Goal: Find specific page/section: Find specific page/section

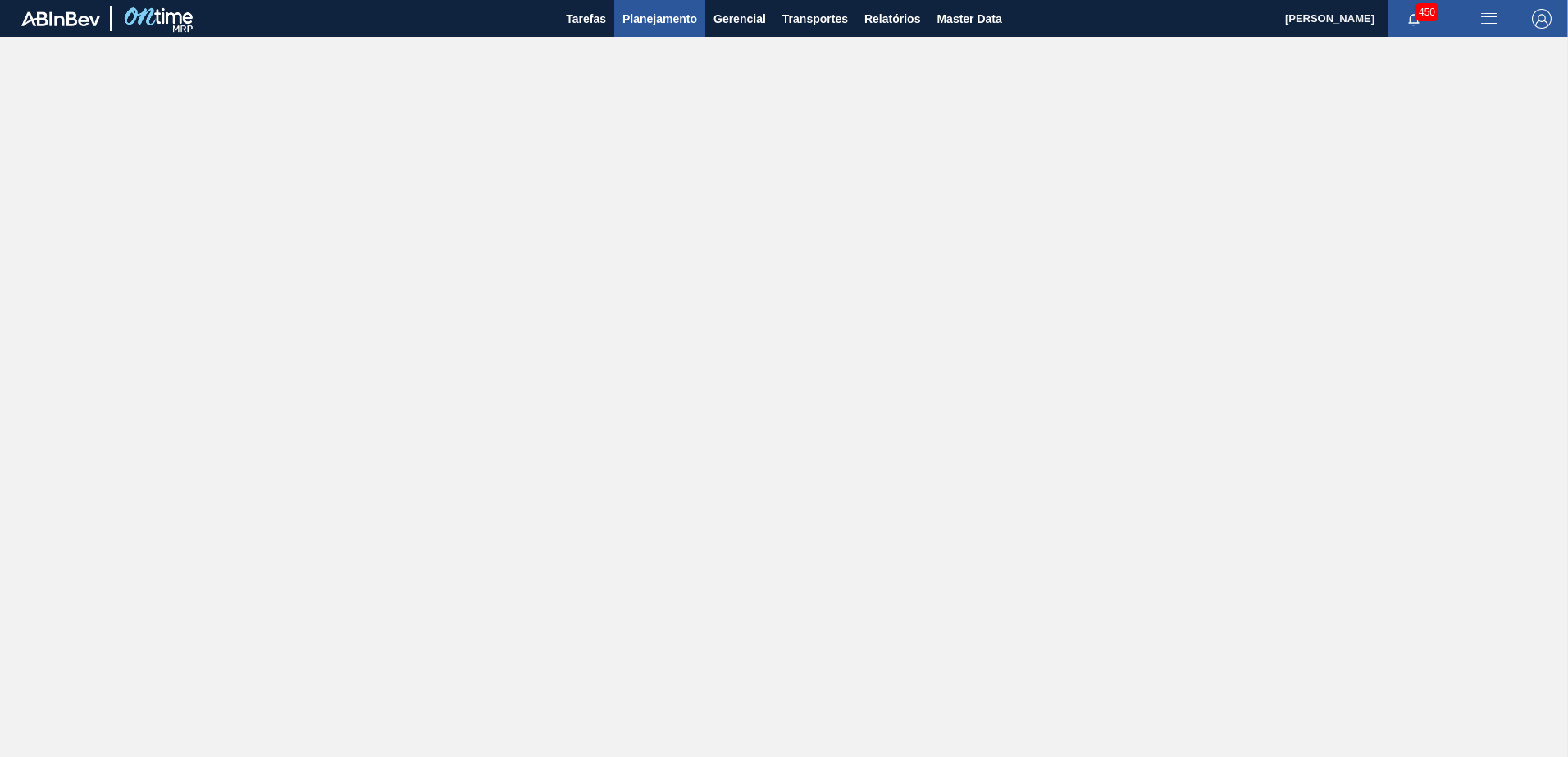
click at [640, 7] on button "Planejamento" at bounding box center [660, 18] width 91 height 37
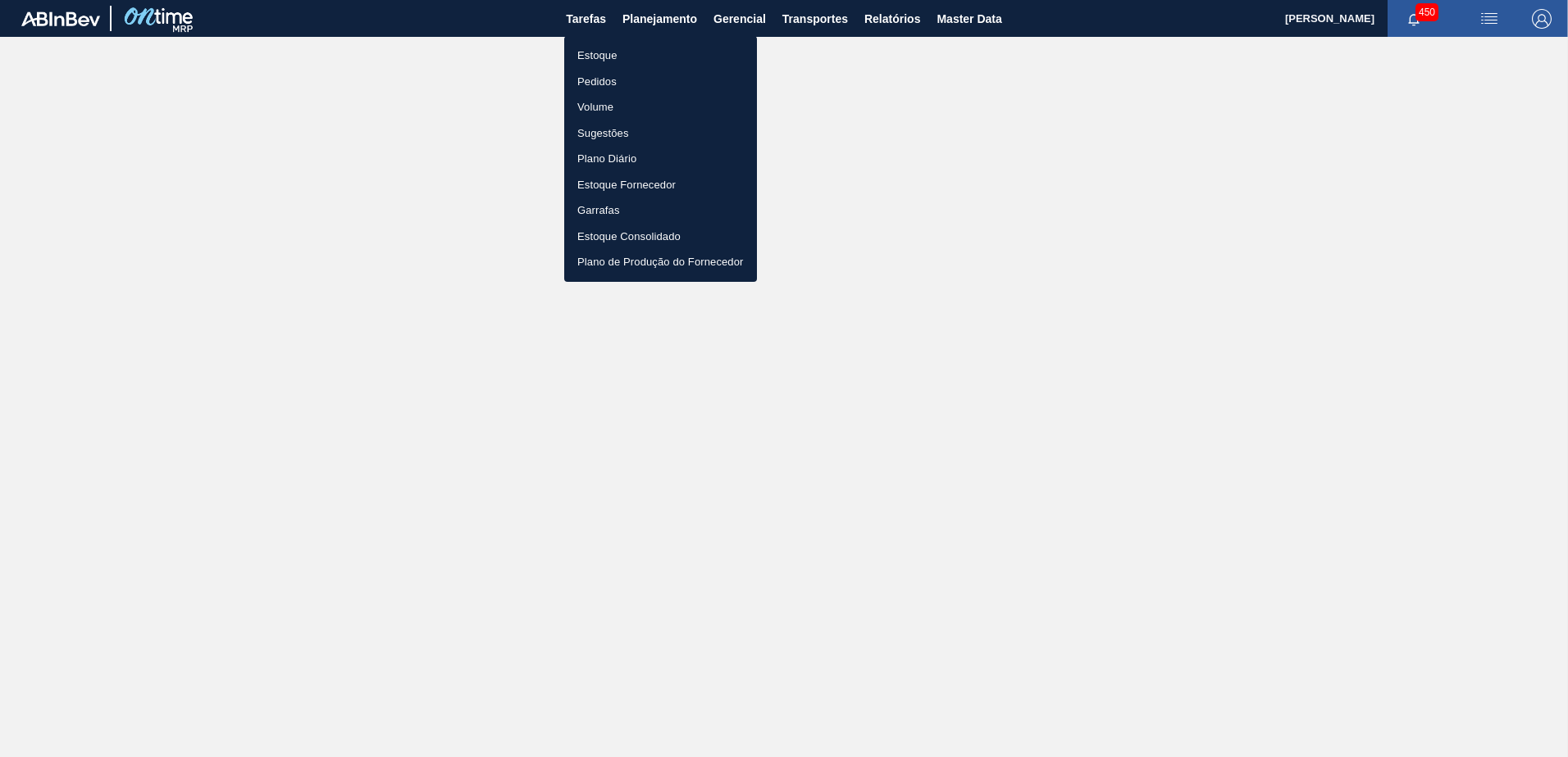
click at [606, 45] on li "Estoque" at bounding box center [660, 56] width 193 height 27
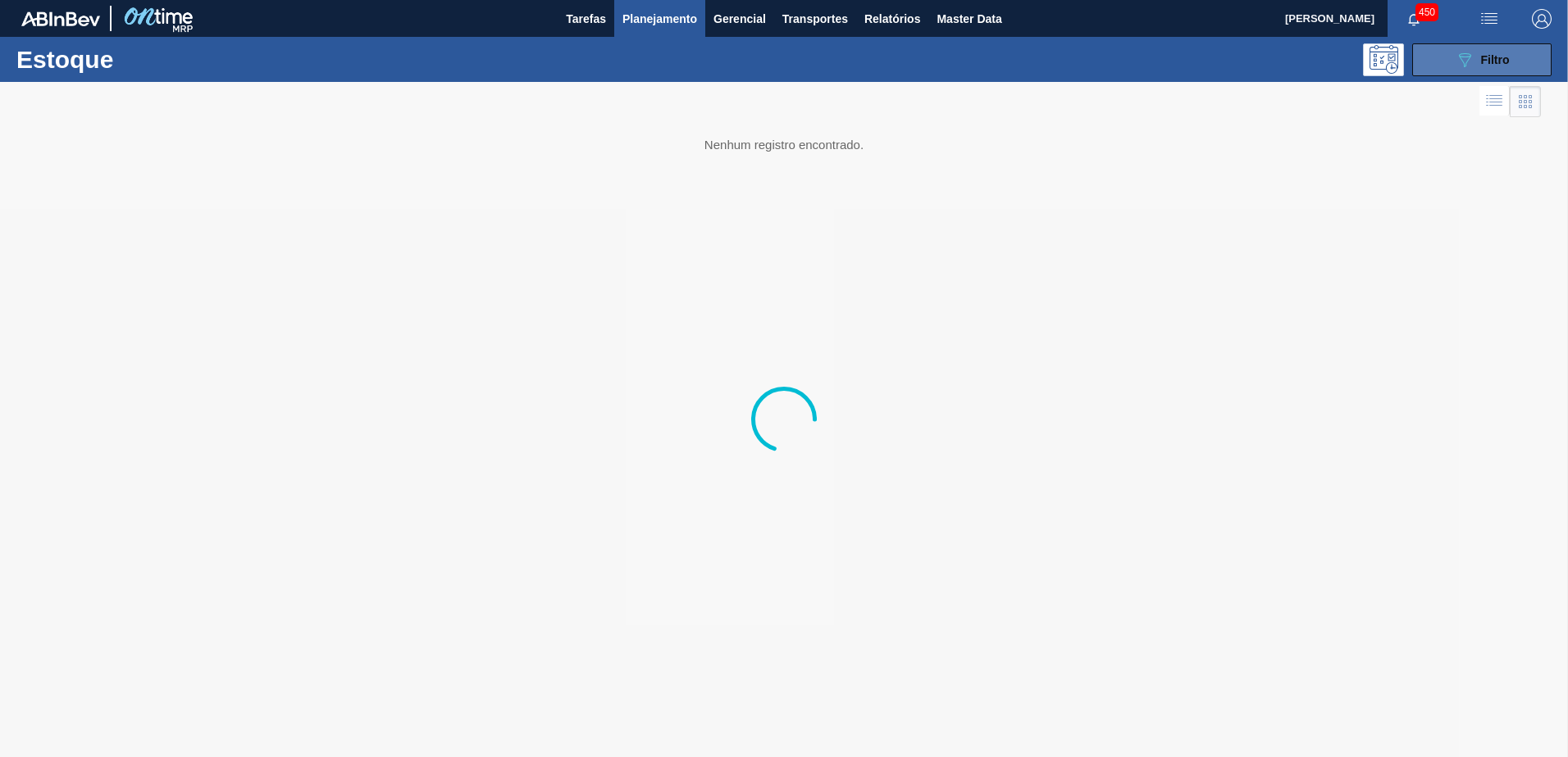
click at [1442, 58] on button "089F7B8B-B2A5-4AFE-B5C0-19BA573D28AC Filtro" at bounding box center [1482, 60] width 139 height 33
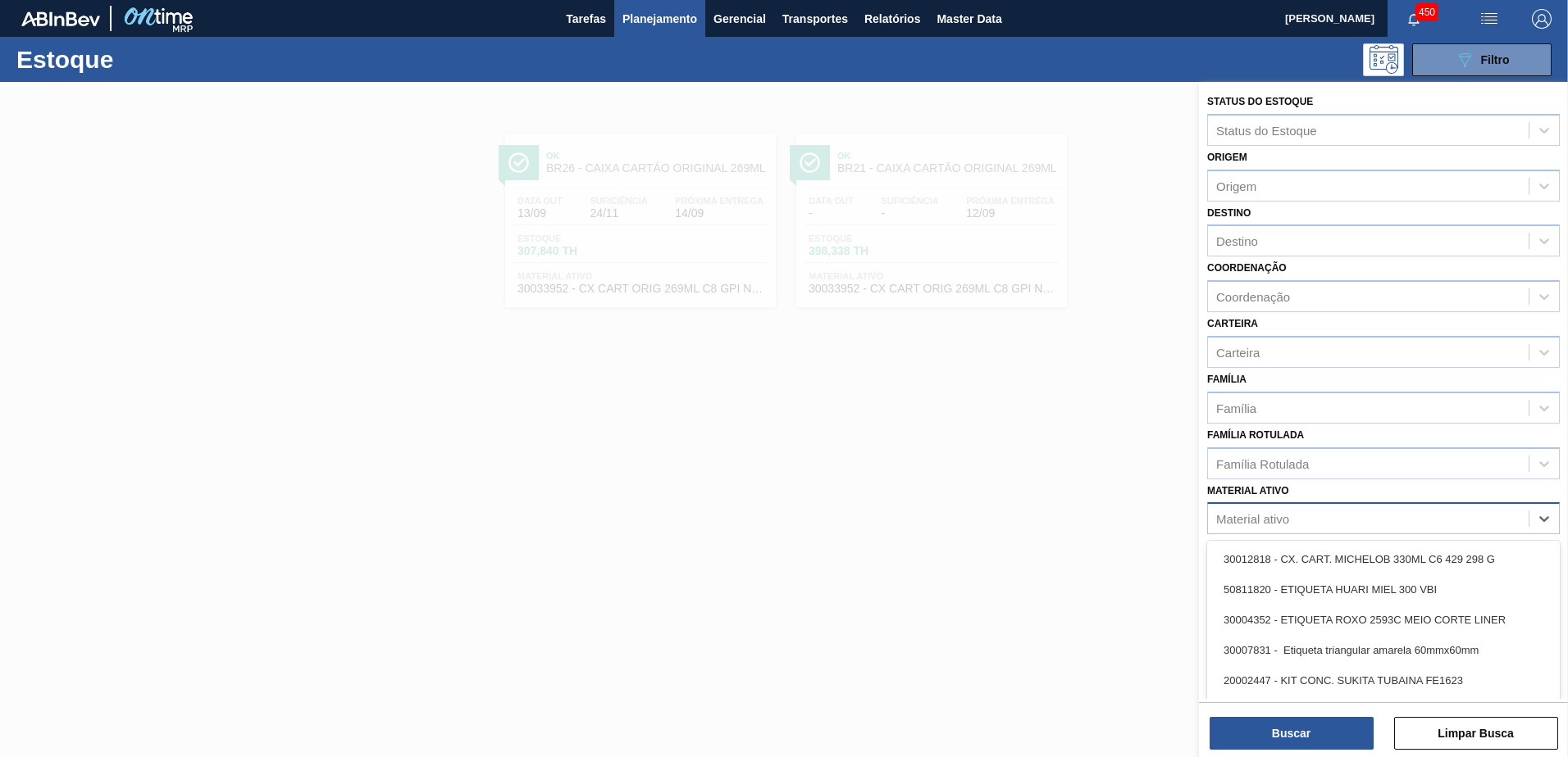
click at [1306, 522] on div "Material ativo" at bounding box center [1368, 520] width 321 height 24
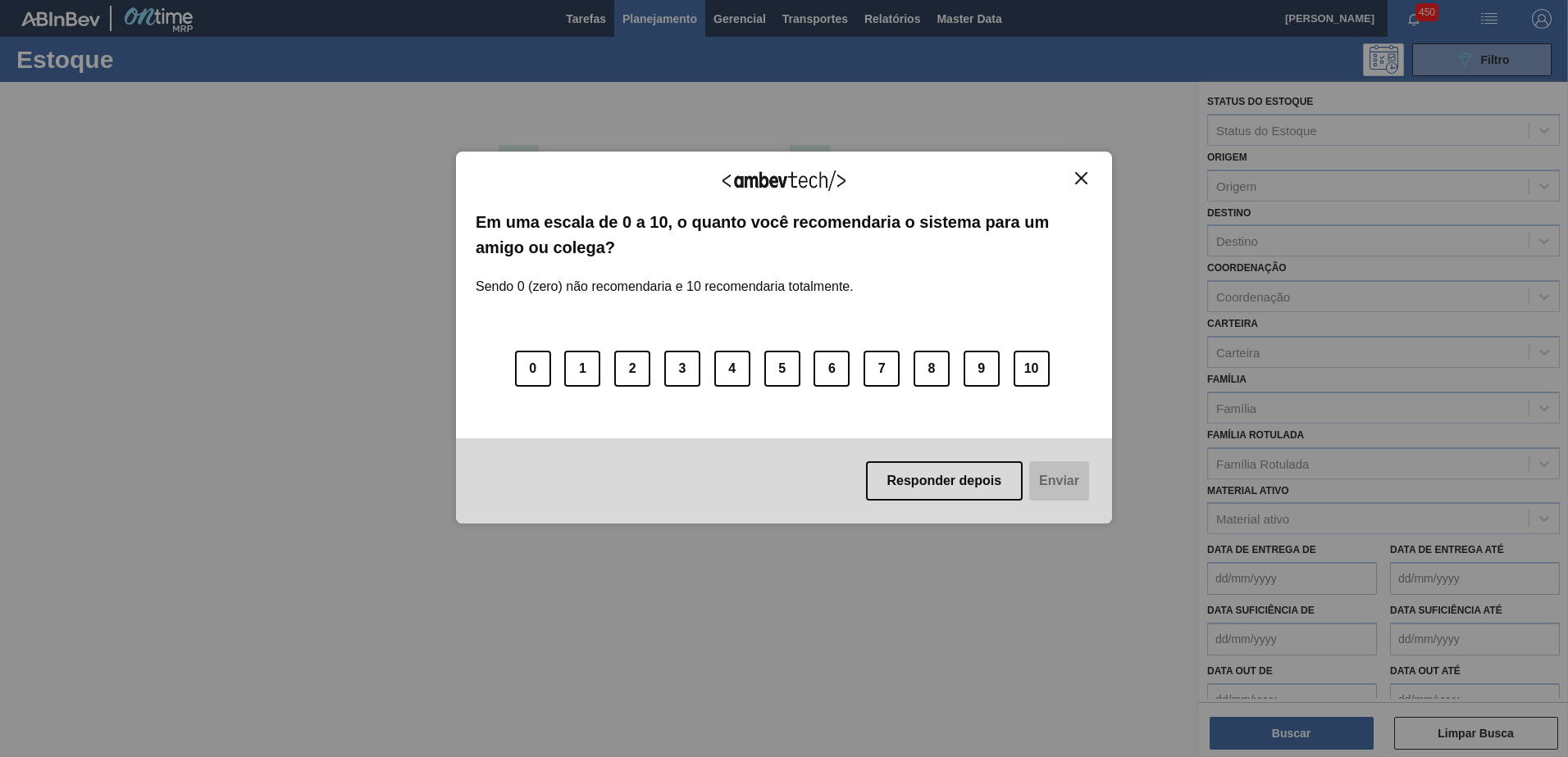
drag, startPoint x: 1086, startPoint y: 166, endPoint x: 1073, endPoint y: 187, distance: 24.7
click at [1080, 174] on div "Agradecemos seu feedback! Em uma escala de 0 a 10, o quanto você recomendaria o…" at bounding box center [783, 337] width 656 height 372
click at [1073, 188] on div "Agradecemos seu feedback!" at bounding box center [783, 190] width 616 height 39
click at [1075, 176] on img "Close" at bounding box center [1081, 178] width 12 height 12
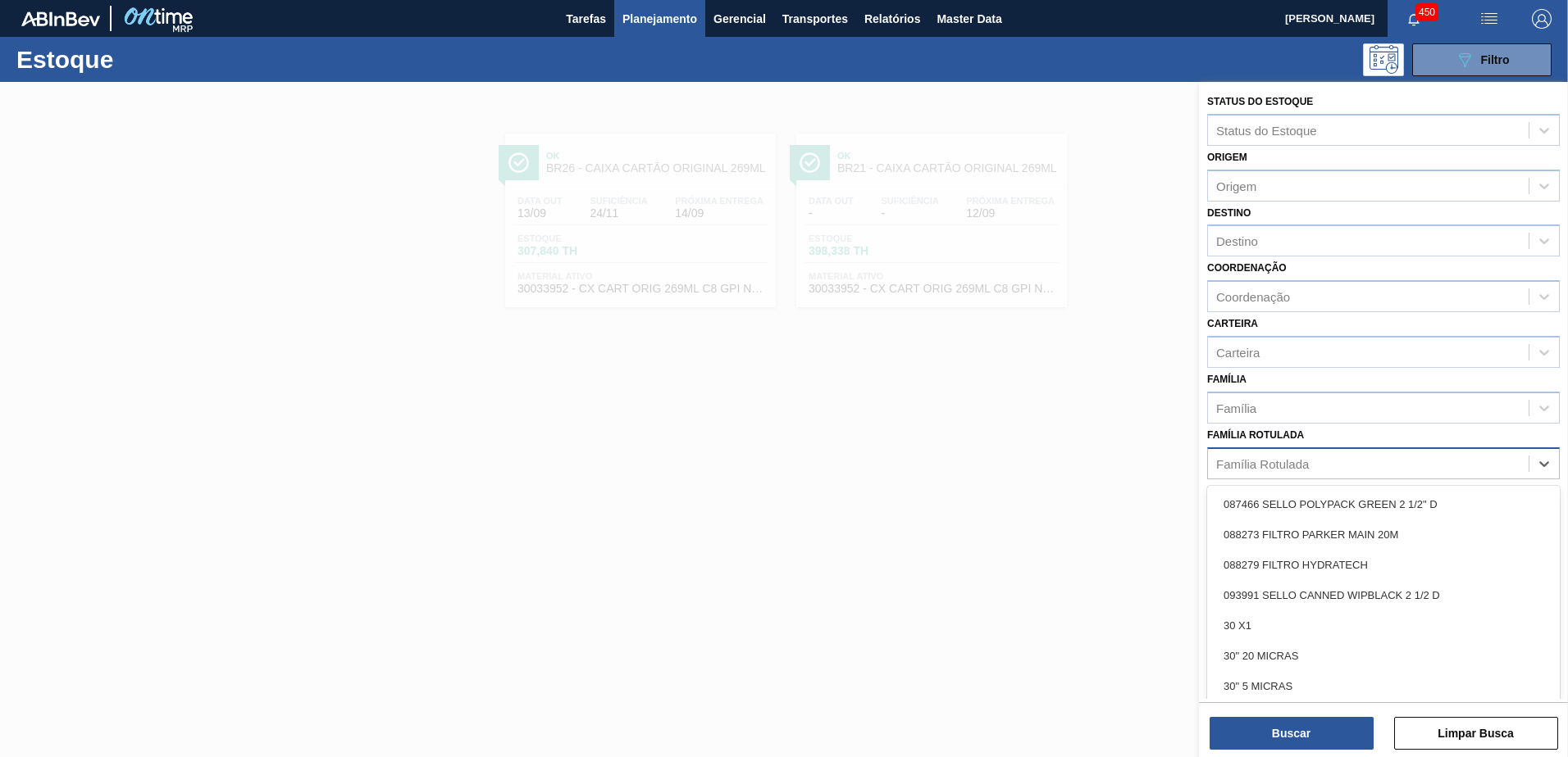
click at [1284, 459] on div "Família Rotulada" at bounding box center [1263, 463] width 93 height 14
type Rotulada "r"
type Rotulada "o"
type Rotulada "r"
type Rotulada "anta"
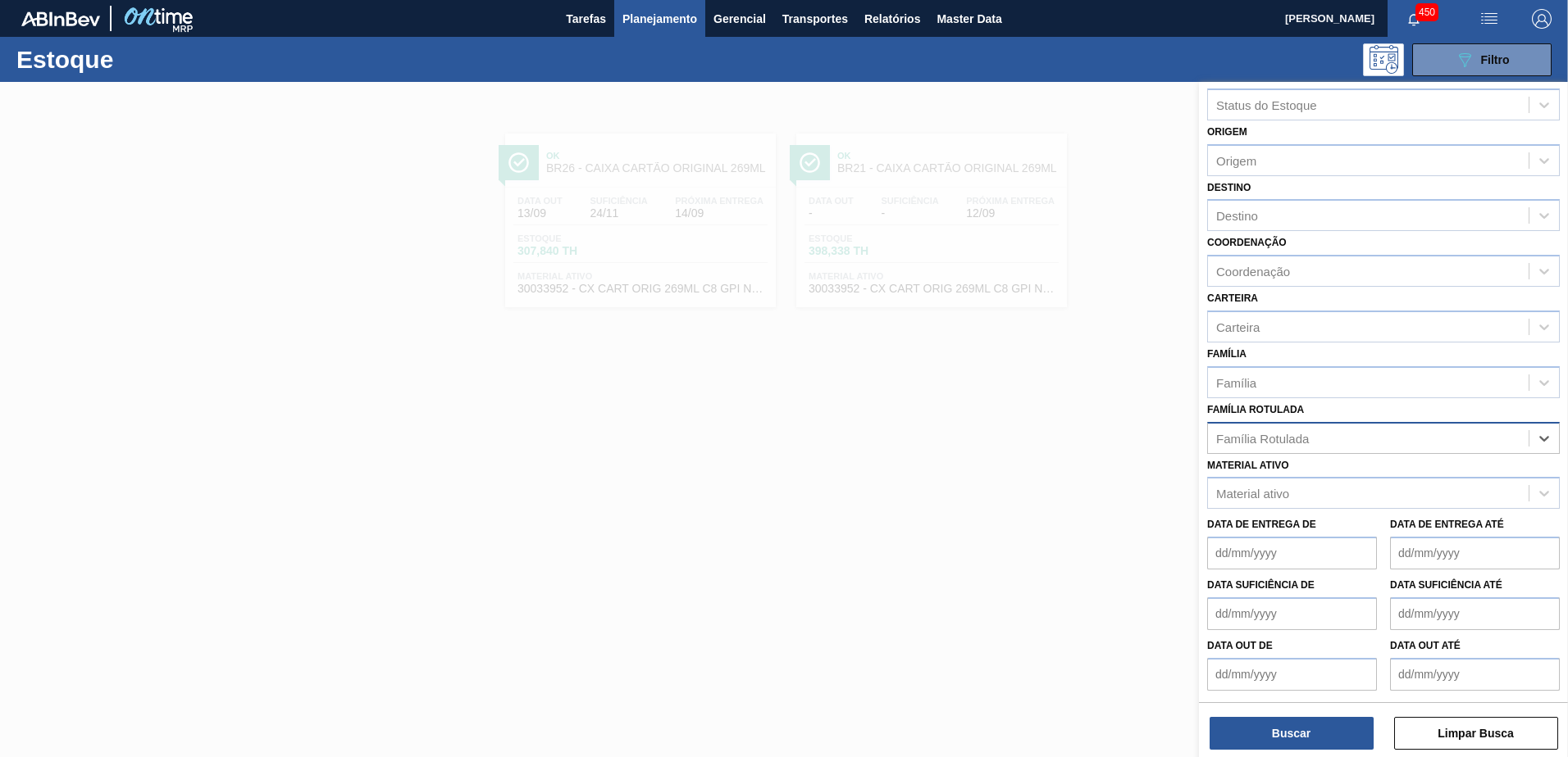
click at [1292, 422] on div "Família Rotulada" at bounding box center [1383, 437] width 352 height 32
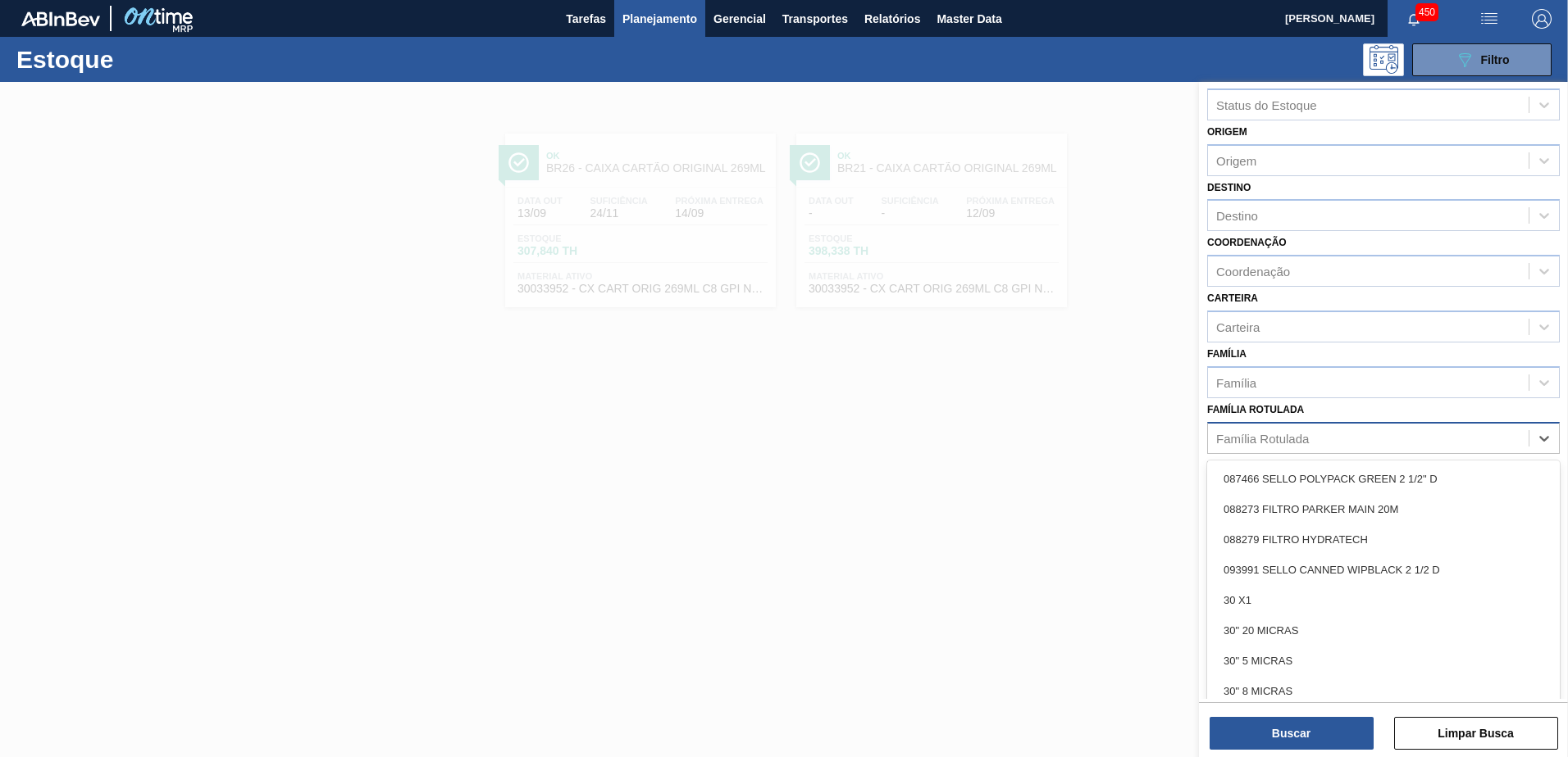
click at [1301, 443] on div "Família Rotulada" at bounding box center [1383, 437] width 352 height 32
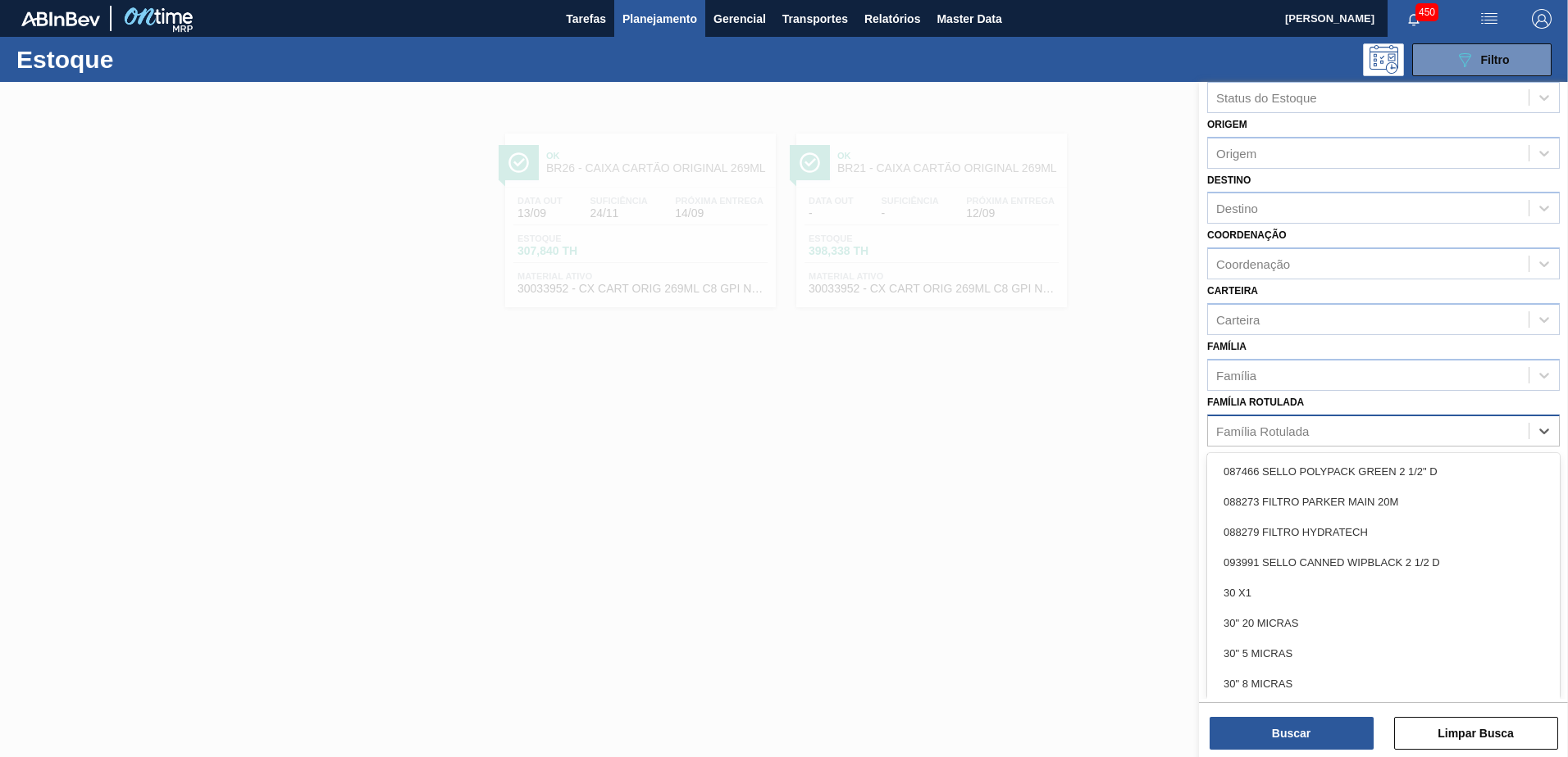
click at [1305, 425] on div "Família Rotulada" at bounding box center [1383, 430] width 352 height 32
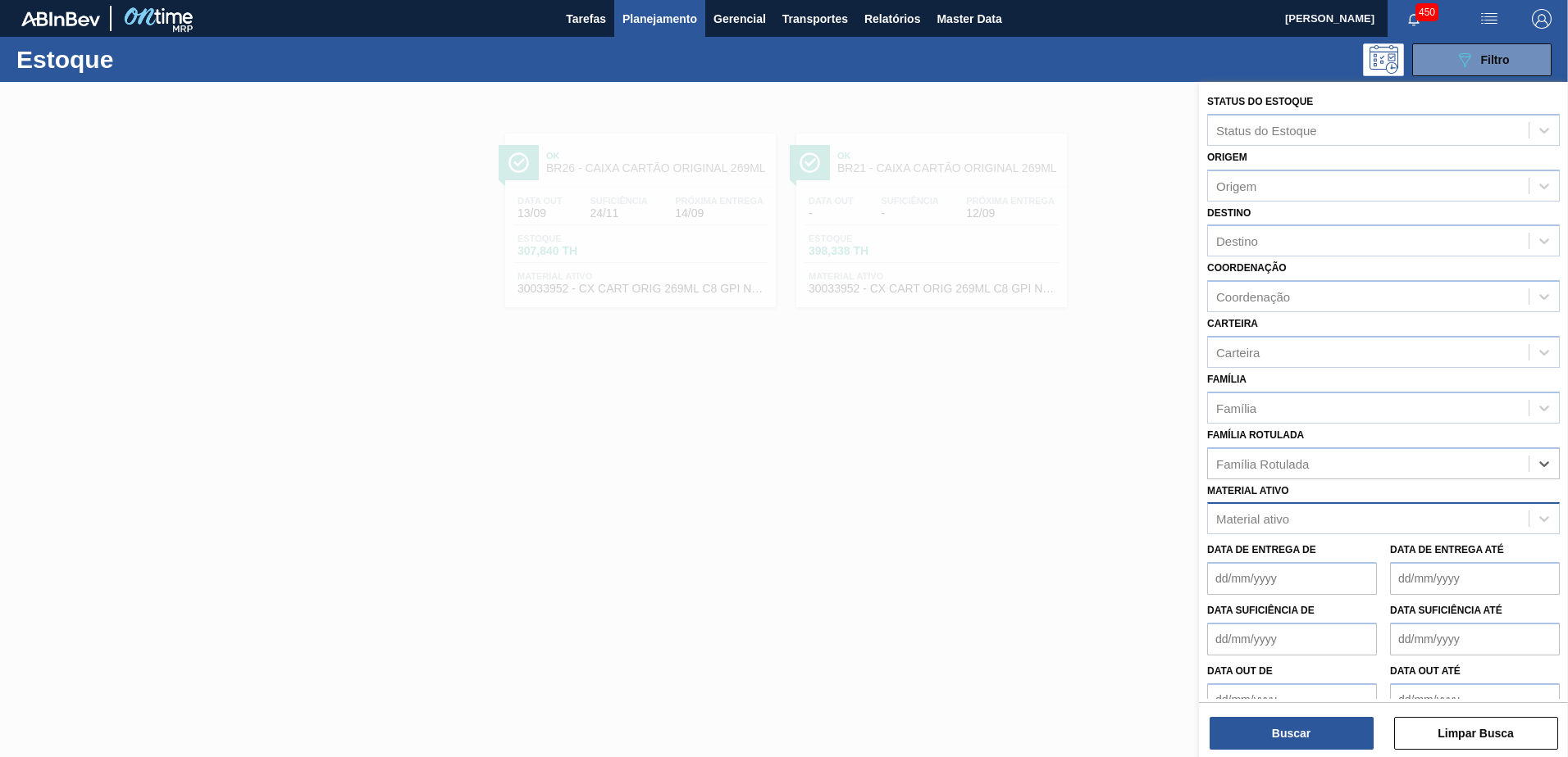
click at [1323, 508] on div "Material ativo" at bounding box center [1368, 520] width 321 height 24
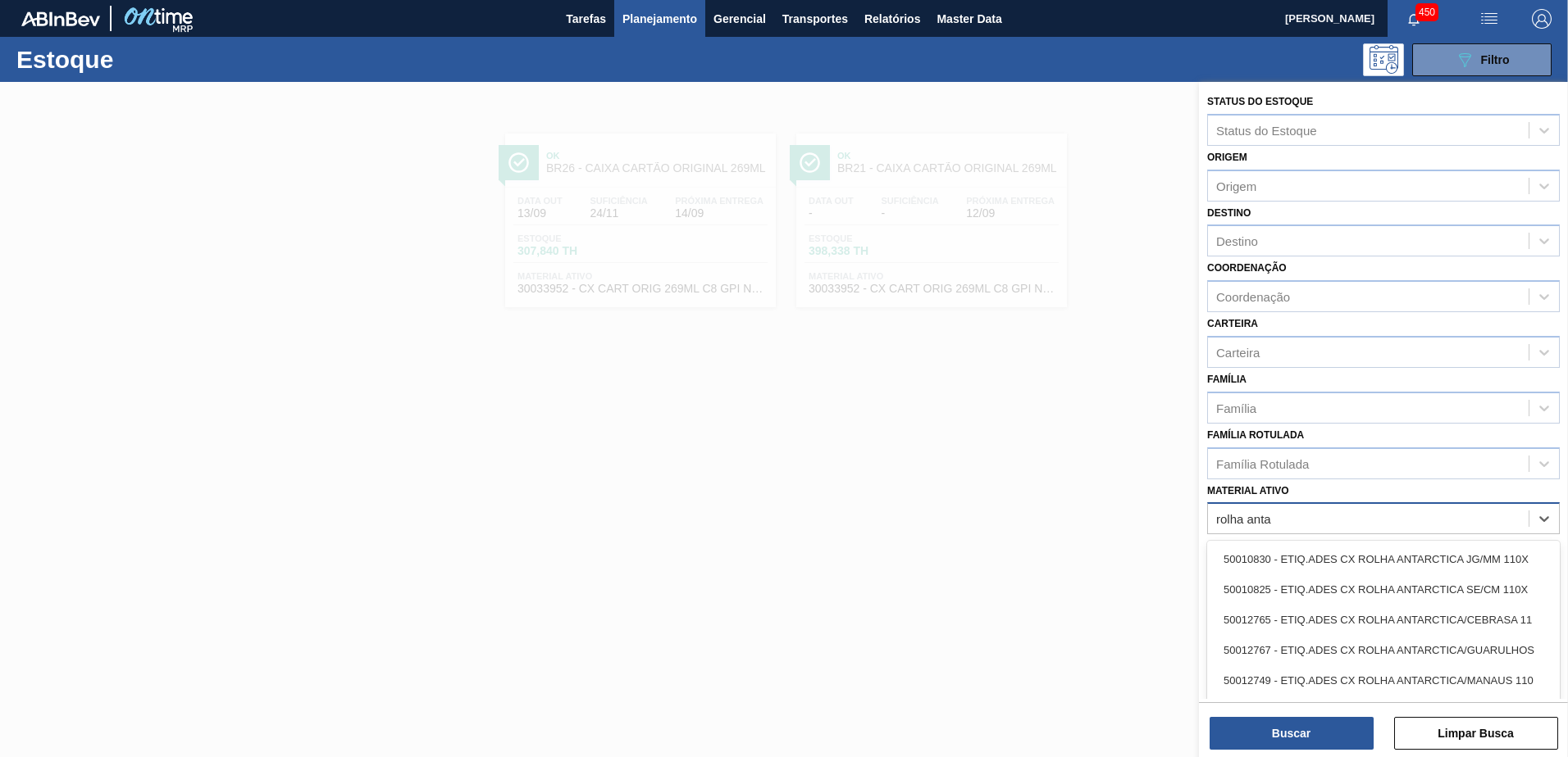
type ativo "rolha antar"
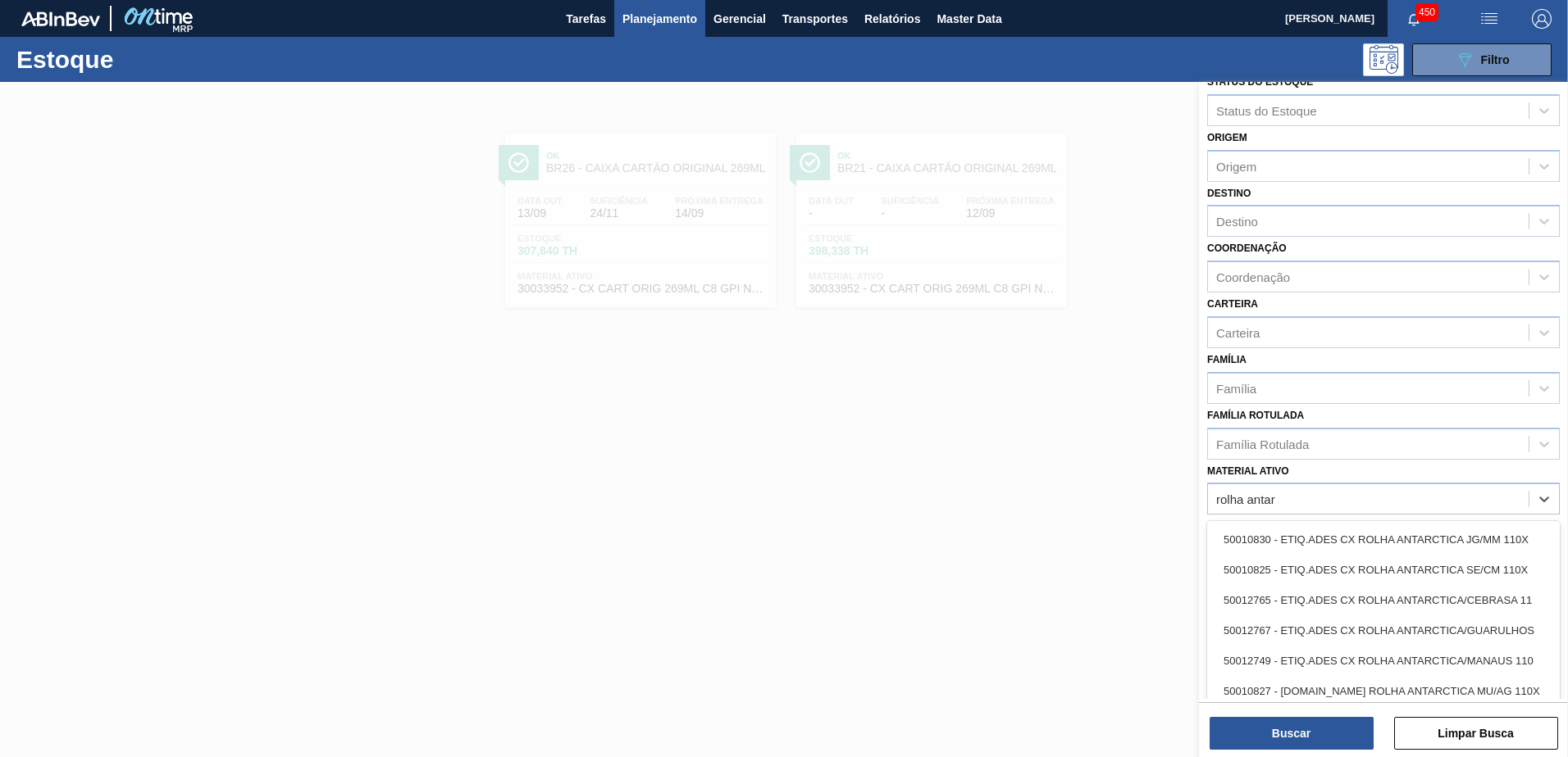
scroll to position [30, 0]
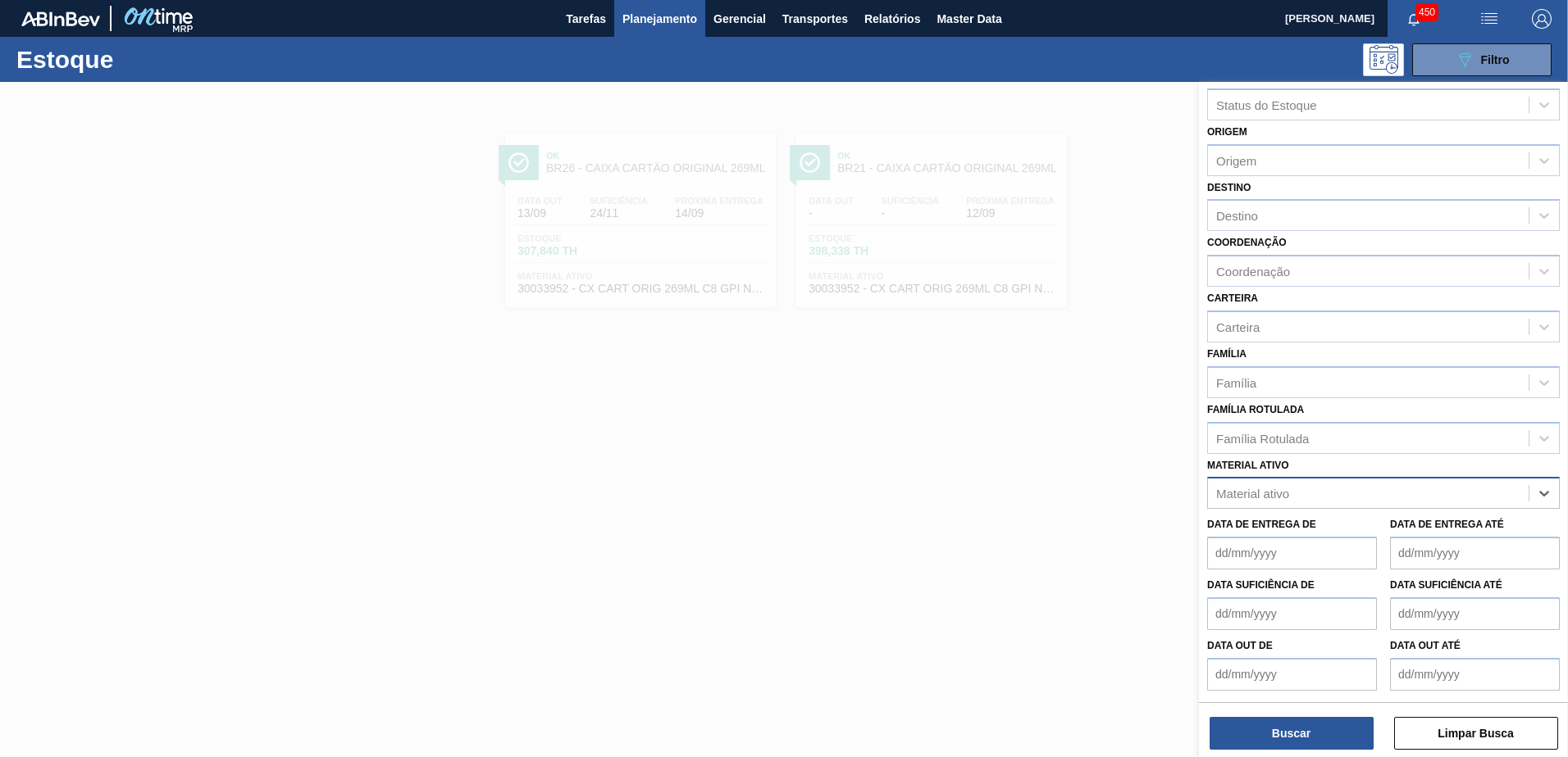
click at [1325, 488] on div "Material ativo" at bounding box center [1368, 494] width 321 height 24
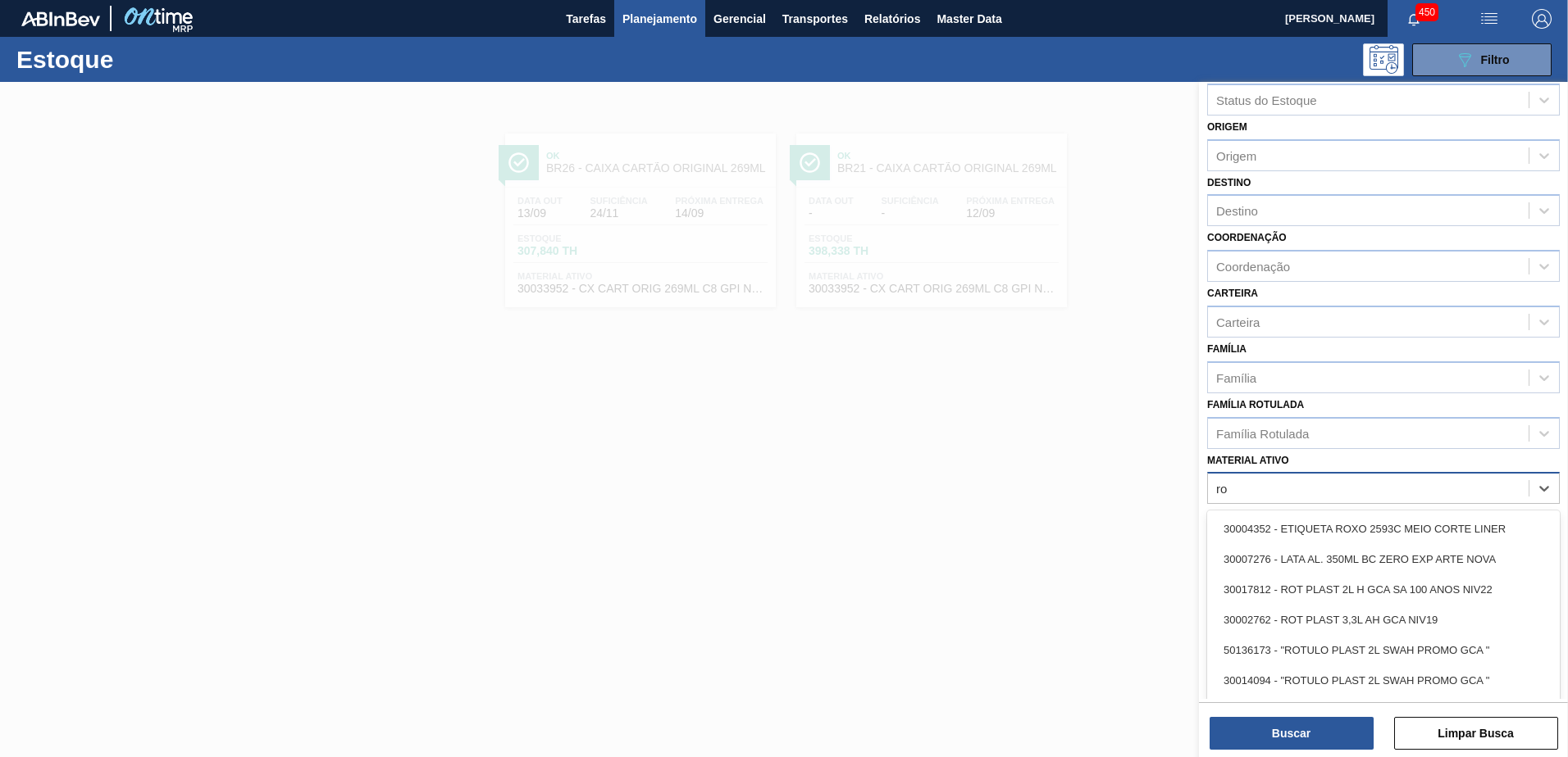
type ativo "r"
click at [597, 491] on div at bounding box center [784, 460] width 1568 height 757
